Goal: Information Seeking & Learning: Understand process/instructions

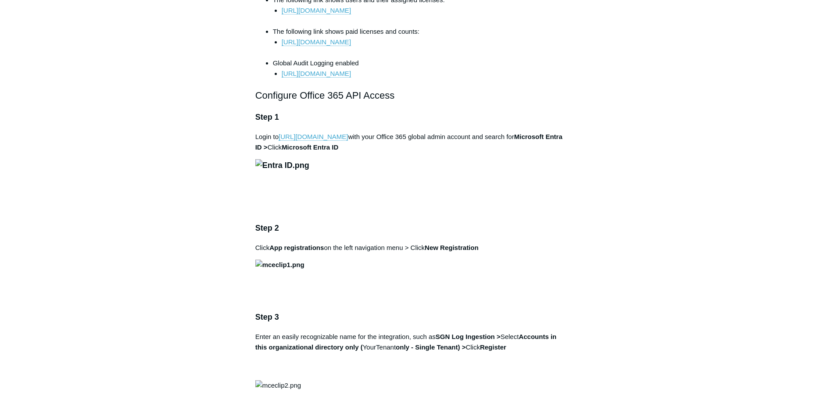
scroll to position [492, 0]
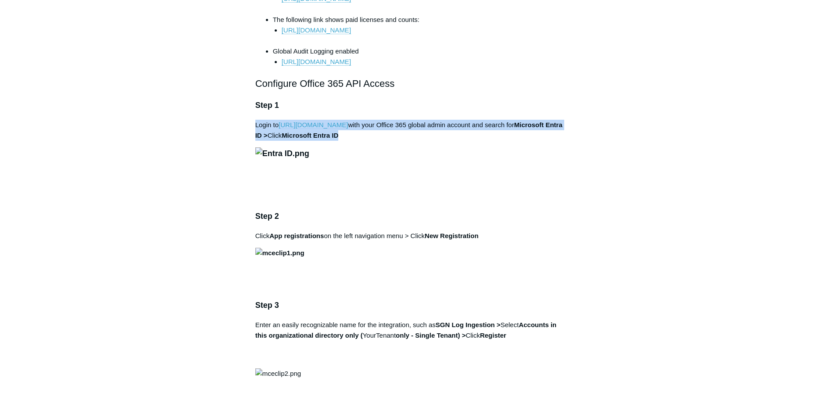
drag, startPoint x: 405, startPoint y: 124, endPoint x: 487, endPoint y: 98, distance: 86.0
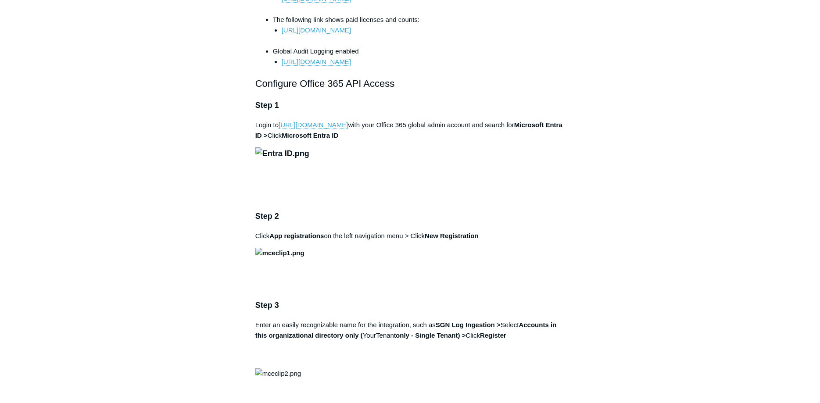
drag, startPoint x: 255, startPoint y: 100, endPoint x: 578, endPoint y: 104, distance: 323.0
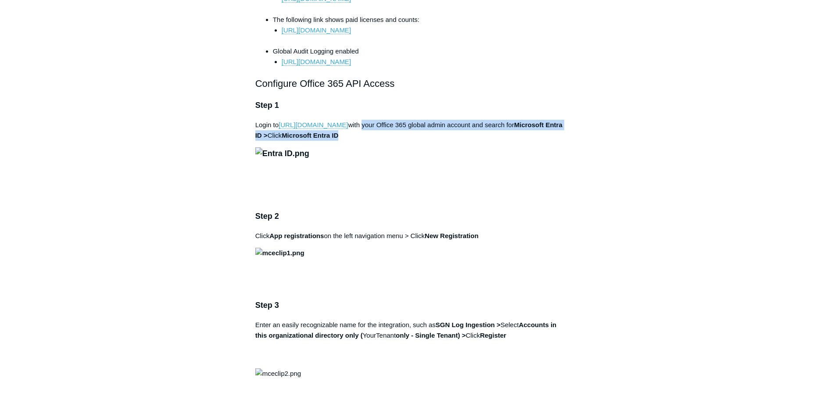
drag, startPoint x: 362, startPoint y: 147, endPoint x: 362, endPoint y: 130, distance: 16.7
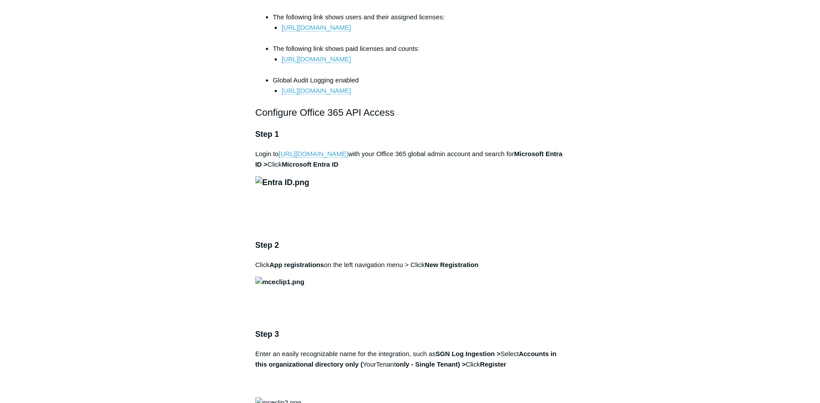
scroll to position [448, 0]
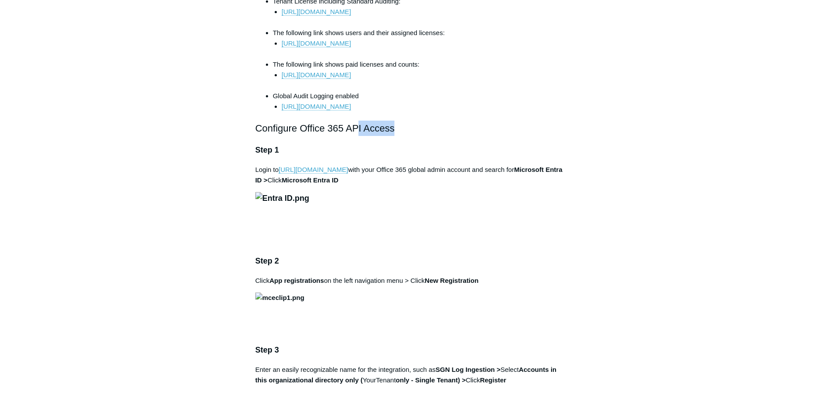
drag, startPoint x: 387, startPoint y: 140, endPoint x: 370, endPoint y: 149, distance: 18.5
drag, startPoint x: 258, startPoint y: 145, endPoint x: 438, endPoint y: 149, distance: 179.9
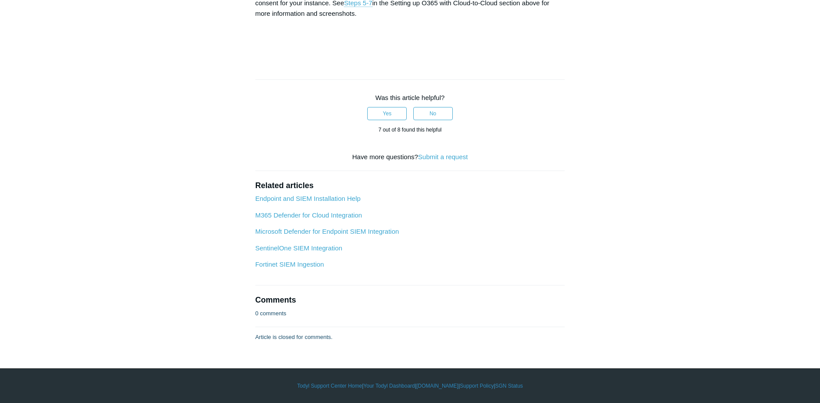
scroll to position [3849, 0]
